Goal: Navigation & Orientation: Find specific page/section

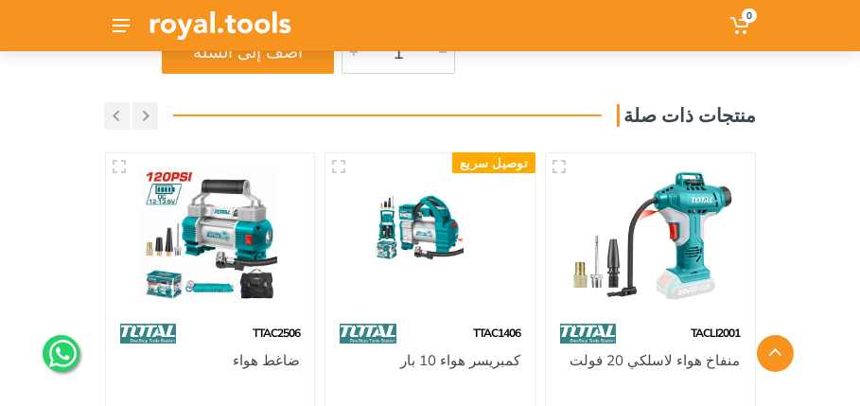
scroll to position [601, 0]
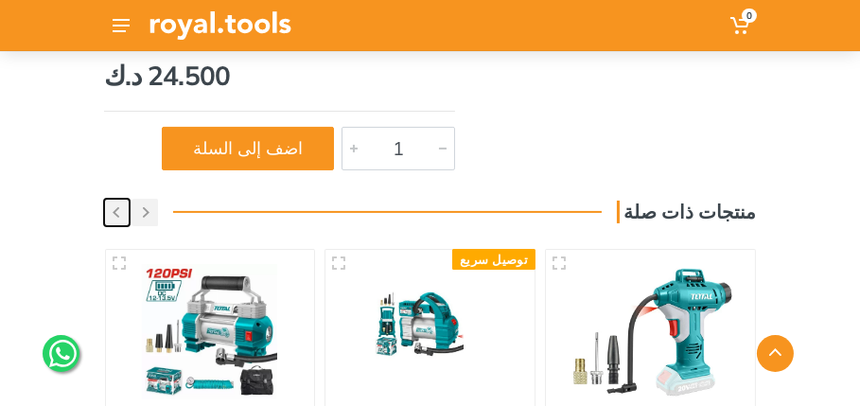
click at [120, 199] on button "button" at bounding box center [117, 212] width 26 height 27
click at [140, 199] on button "button" at bounding box center [145, 212] width 26 height 27
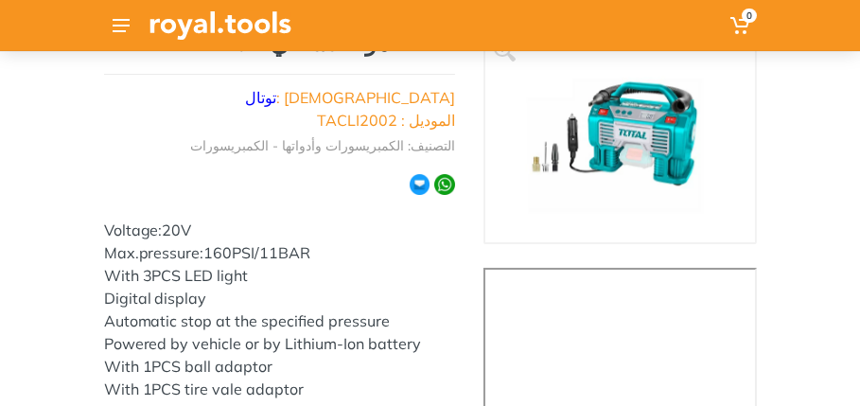
scroll to position [0, 0]
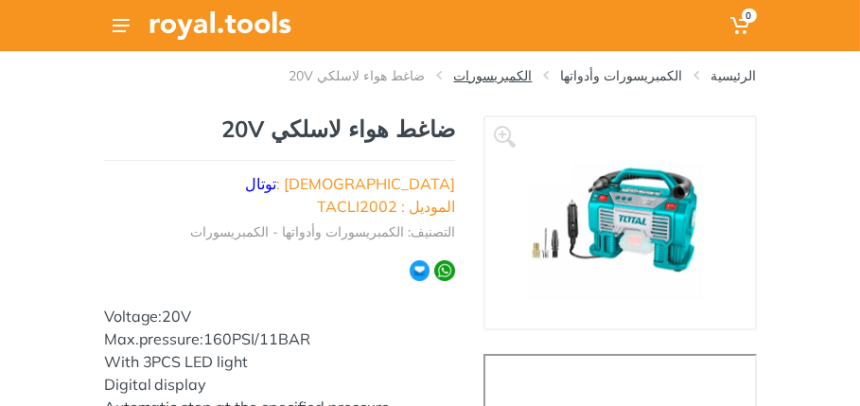
click at [532, 79] on link "الكمبريسورات" at bounding box center [493, 75] width 78 height 19
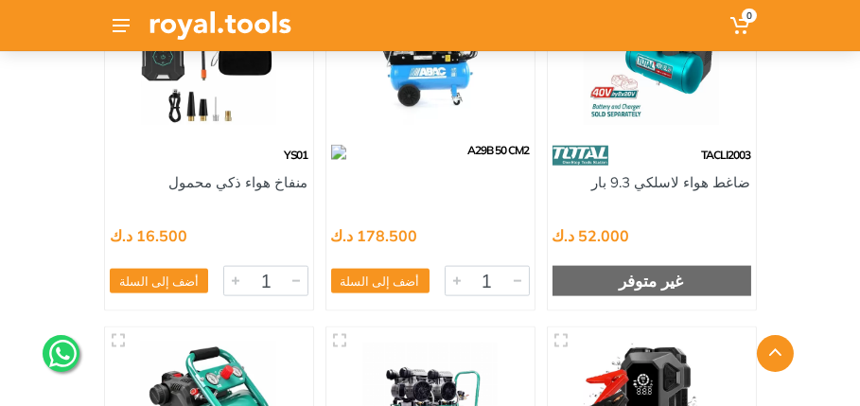
scroll to position [3266, 0]
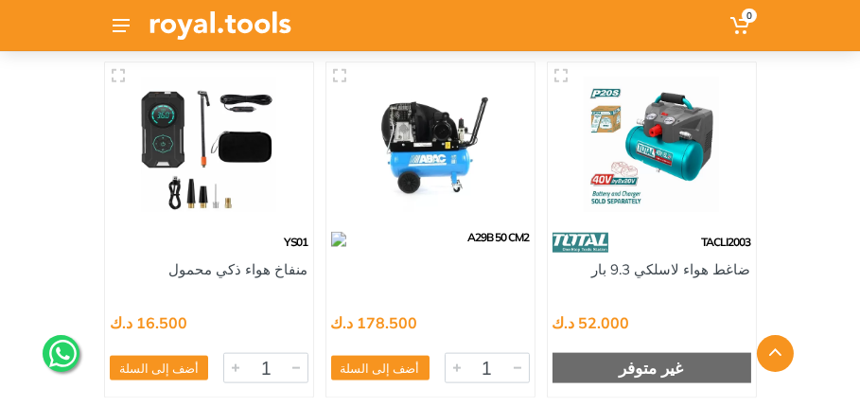
click at [668, 127] on img at bounding box center [652, 144] width 180 height 134
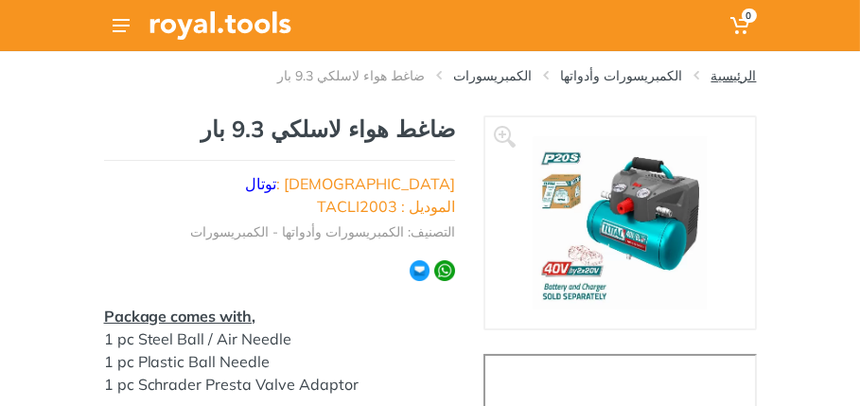
click at [738, 79] on link "الرئيسية" at bounding box center [733, 75] width 45 height 19
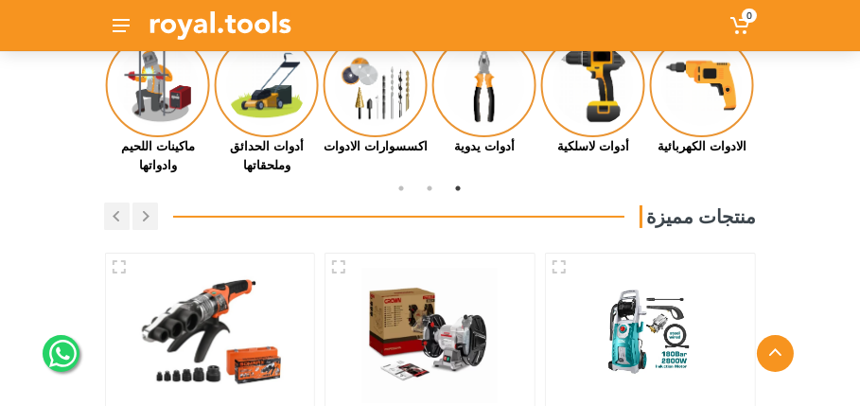
scroll to position [343, 0]
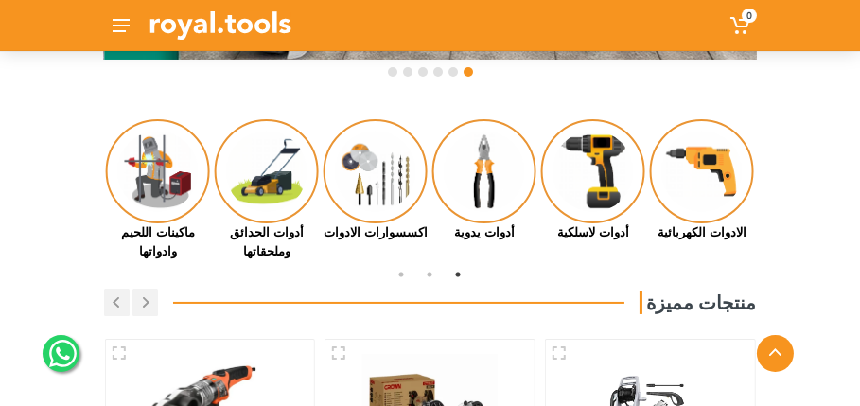
click at [590, 194] on img at bounding box center [593, 171] width 104 height 104
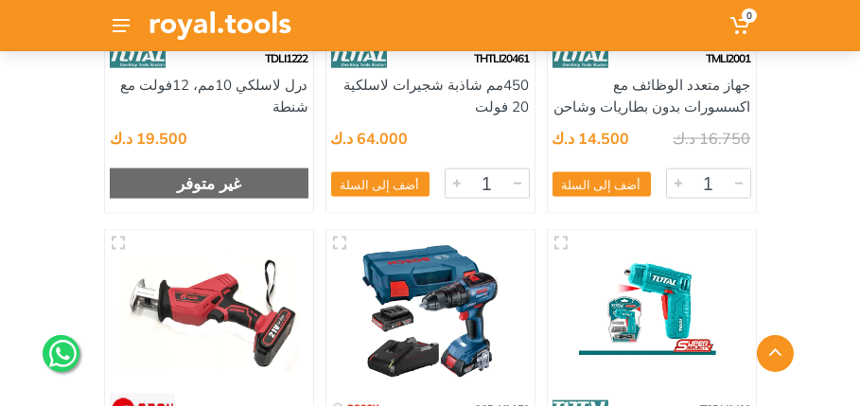
scroll to position [22693, 0]
